Goal: Task Accomplishment & Management: Manage account settings

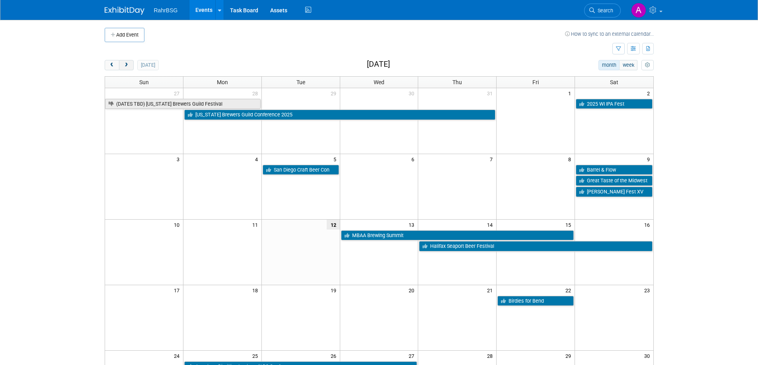
click at [130, 66] on button "next" at bounding box center [126, 65] width 15 height 10
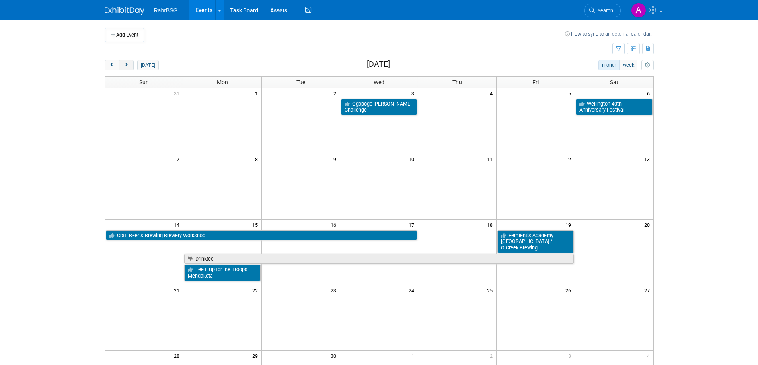
click at [129, 66] on span "next" at bounding box center [126, 65] width 6 height 5
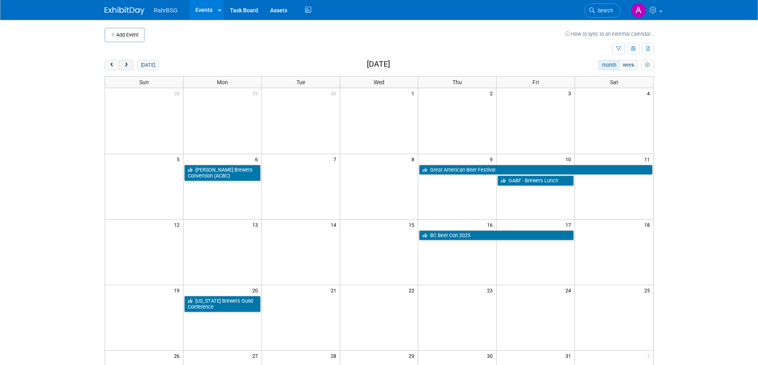
click at [129, 66] on span "next" at bounding box center [126, 65] width 6 height 5
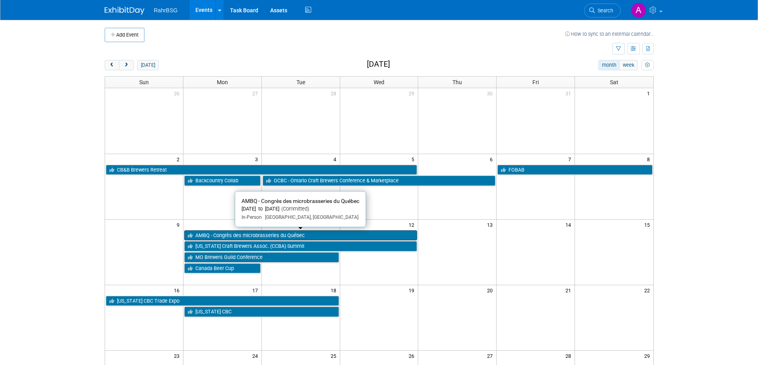
click at [304, 237] on link "AMBQ - Congrès des microbrasseries du Québec" at bounding box center [300, 236] width 233 height 10
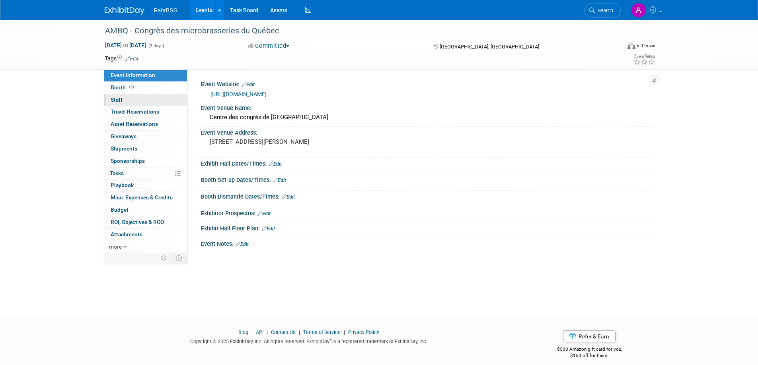
click at [115, 97] on span "Staff 0" at bounding box center [117, 100] width 12 height 6
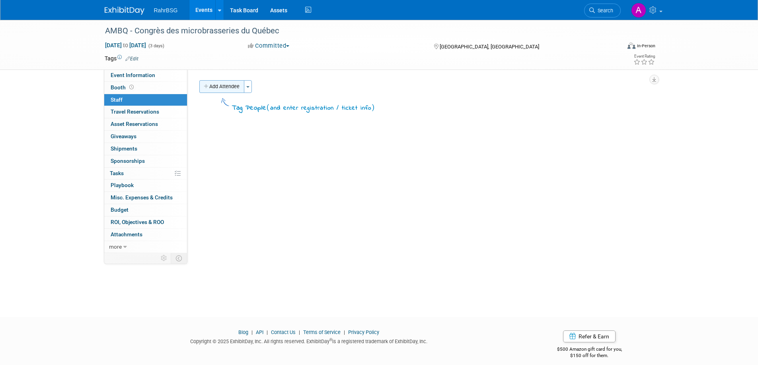
click at [224, 88] on button "Add Attendee" at bounding box center [221, 86] width 45 height 13
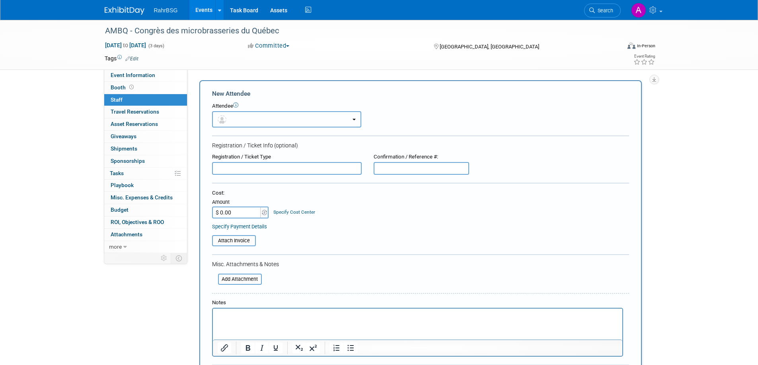
click at [239, 119] on button "button" at bounding box center [286, 119] width 149 height 16
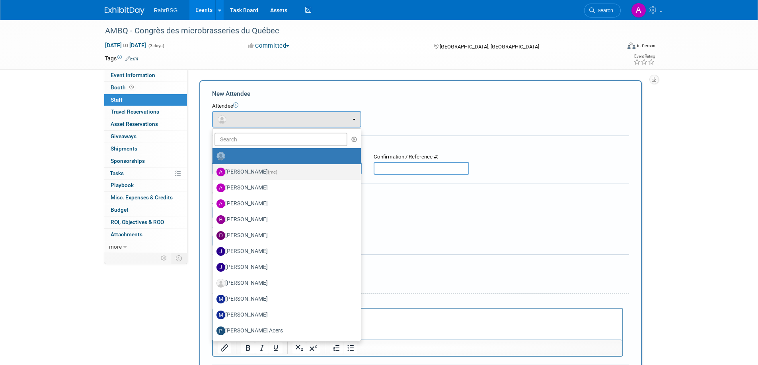
click at [237, 169] on label "Anna-Lisa Brewer (me)" at bounding box center [284, 172] width 136 height 13
click at [214, 169] on input "Anna-Lisa Brewer (me)" at bounding box center [210, 171] width 5 height 5
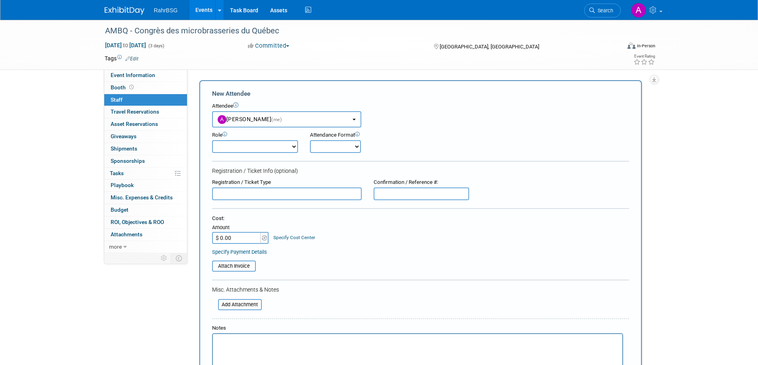
click at [280, 149] on select "Demonstrator Host Planner Presenter Sales Representative Set-up/Dismantle Crew …" at bounding box center [255, 146] width 86 height 13
click at [283, 146] on select "Demonstrator Host Planner Presenter Sales Representative Set-up/Dismantle Crew …" at bounding box center [255, 146] width 86 height 13
click at [354, 119] on b "button" at bounding box center [353, 120] width 3 height 2
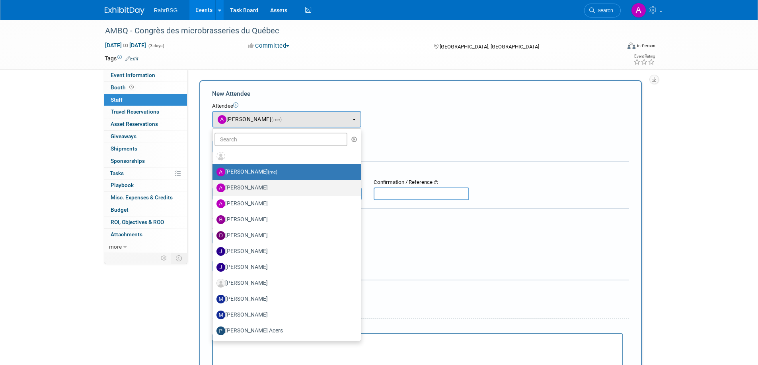
click at [267, 188] on label "Ashley Grotewold" at bounding box center [284, 188] width 136 height 13
click at [214, 188] on input "Ashley Grotewold" at bounding box center [210, 187] width 5 height 5
select select "8d7bfa72-48f6-4742-9252-1a421e7074c1"
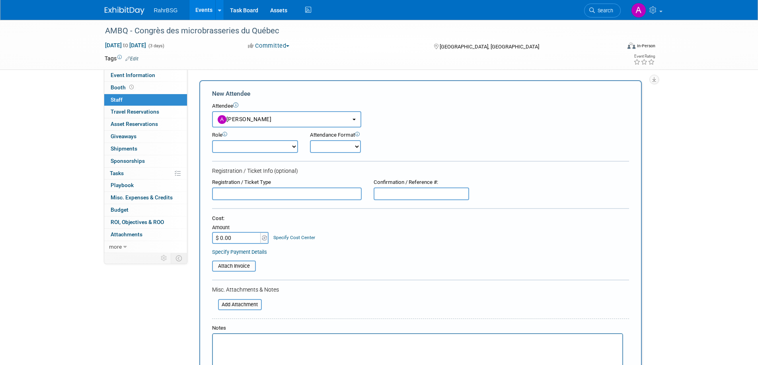
click at [293, 146] on select "Demonstrator Host Planner Presenter Sales Representative Set-up/Dismantle Crew …" at bounding box center [255, 146] width 86 height 13
click at [244, 148] on select "Demonstrator Host Planner Presenter Sales Representative Set-up/Dismantle Crew …" at bounding box center [255, 146] width 86 height 13
click at [247, 146] on select "Demonstrator Host Planner Presenter Sales Representative Set-up/Dismantle Crew …" at bounding box center [255, 146] width 86 height 13
select select "6"
click at [212, 140] on select "Demonstrator Host Planner Presenter Sales Representative Set-up/Dismantle Crew …" at bounding box center [255, 146] width 86 height 13
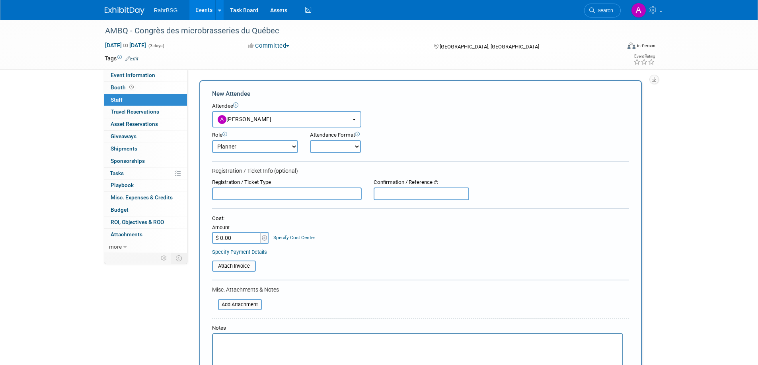
click at [249, 342] on p "Rich Text Area. Press ALT-0 for help." at bounding box center [417, 342] width 400 height 8
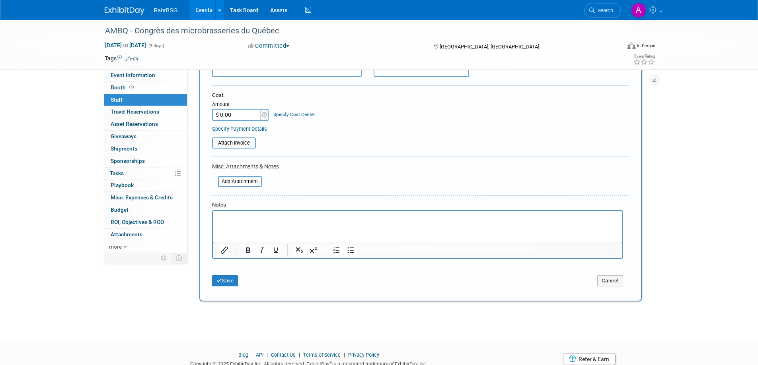
scroll to position [126, 0]
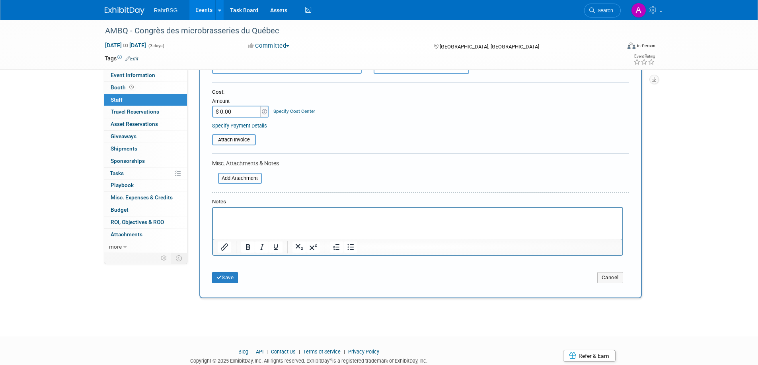
drag, startPoint x: 239, startPoint y: 217, endPoint x: 243, endPoint y: 220, distance: 4.9
click at [239, 218] on p "Rich Text Area. Press ALT-0 for help." at bounding box center [417, 215] width 400 height 8
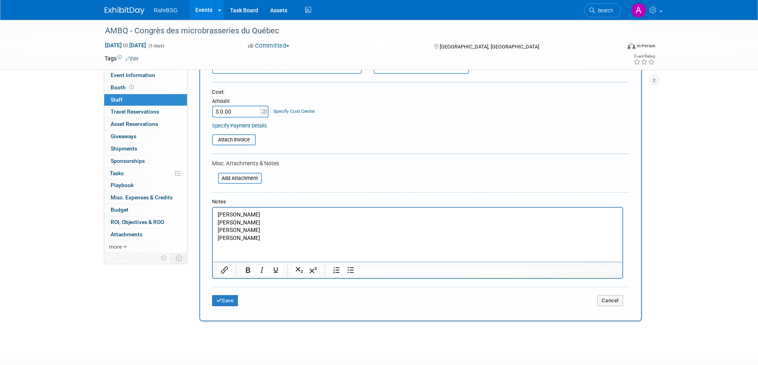
click at [237, 227] on p "Adam" at bounding box center [417, 231] width 400 height 8
click at [245, 231] on p "Adam" at bounding box center [417, 231] width 400 height 8
click at [299, 229] on p "Adam Moore" at bounding box center [417, 231] width 400 height 8
click at [262, 238] on p "Aimée Brazeau" at bounding box center [417, 239] width 400 height 8
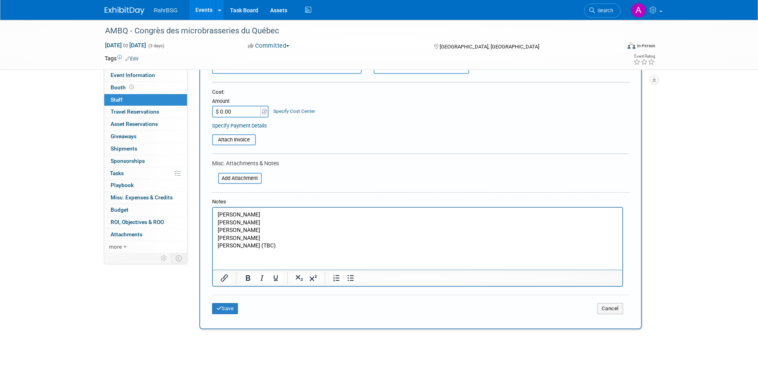
click at [327, 240] on p "Aimée Brazeau" at bounding box center [417, 239] width 400 height 8
click at [253, 250] on html "Elliot Quinn Jacqueline Fell Adam Moore Aimée Brazeau Anna-Lisa Brewer (TBC)" at bounding box center [416, 229] width 409 height 42
click at [230, 309] on button "Save" at bounding box center [225, 308] width 26 height 11
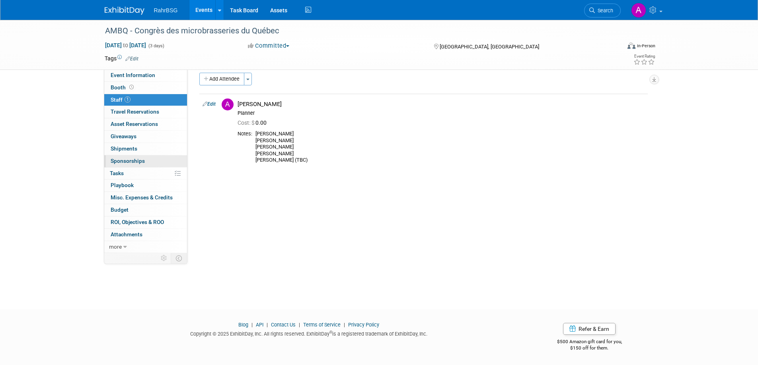
click at [136, 160] on span "Sponsorships 0" at bounding box center [128, 161] width 34 height 6
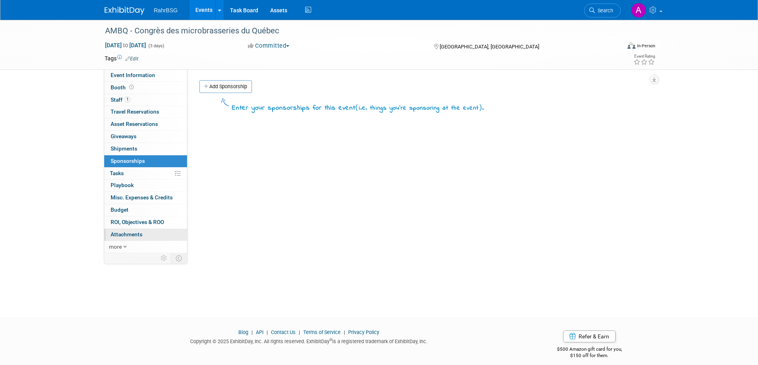
click at [136, 233] on span "Attachments 0" at bounding box center [127, 234] width 32 height 6
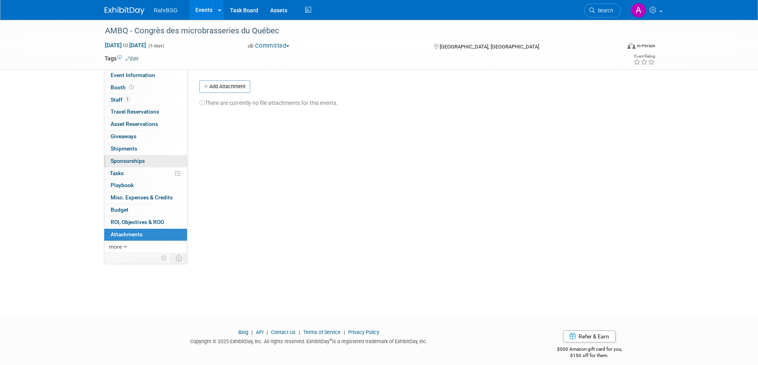
click at [137, 162] on span "Sponsorships 0" at bounding box center [128, 161] width 34 height 6
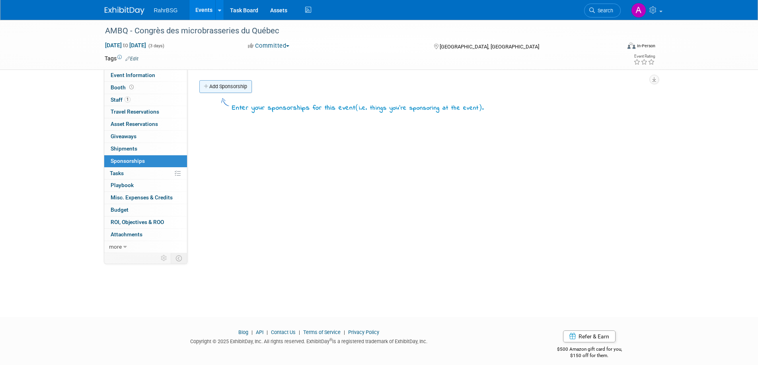
click at [225, 86] on link "Add Sponsorship" at bounding box center [225, 86] width 52 height 13
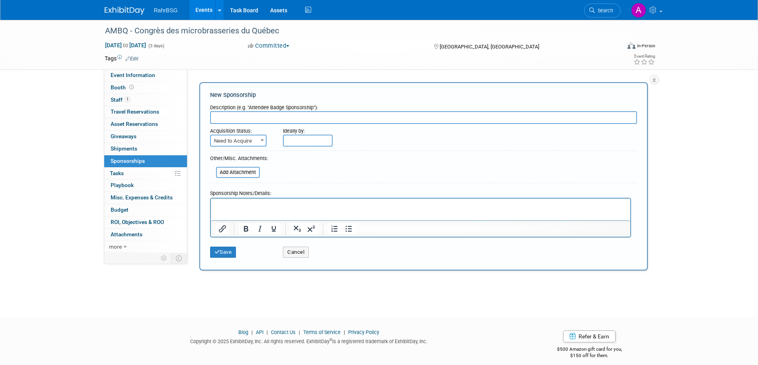
click at [220, 206] on p "Rich Text Area. Press ALT-0 for help." at bounding box center [420, 206] width 410 height 8
click at [224, 206] on p "Rich Text Area. Press ALT-0 for help." at bounding box center [420, 206] width 410 height 8
